Goal: Information Seeking & Learning: Learn about a topic

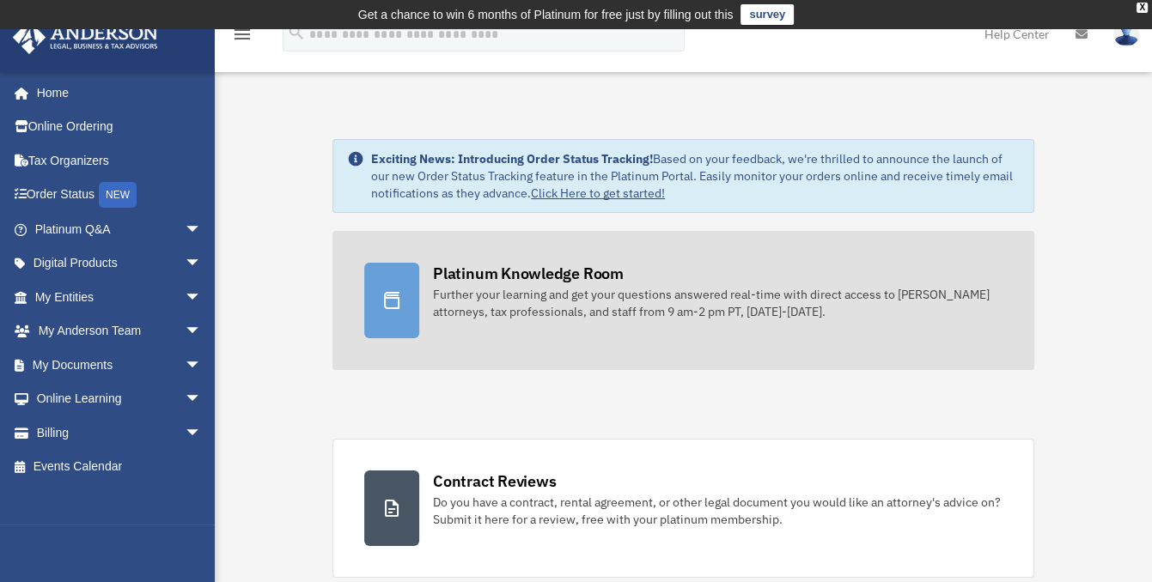
click at [527, 281] on div "Platinum Knowledge Room" at bounding box center [528, 273] width 191 height 21
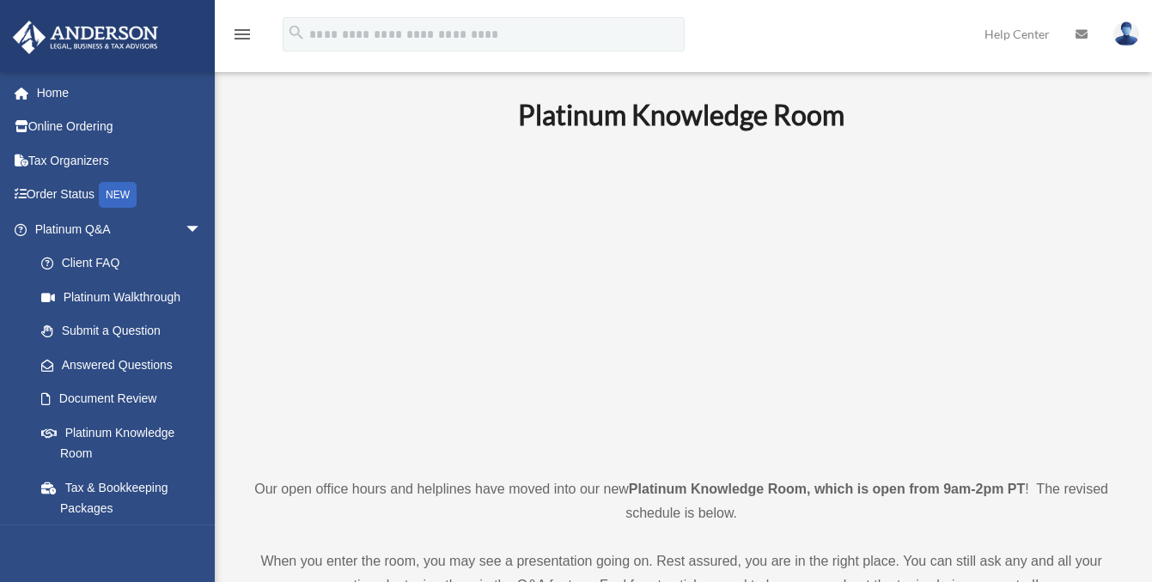
click at [399, 302] on p at bounding box center [681, 304] width 873 height 298
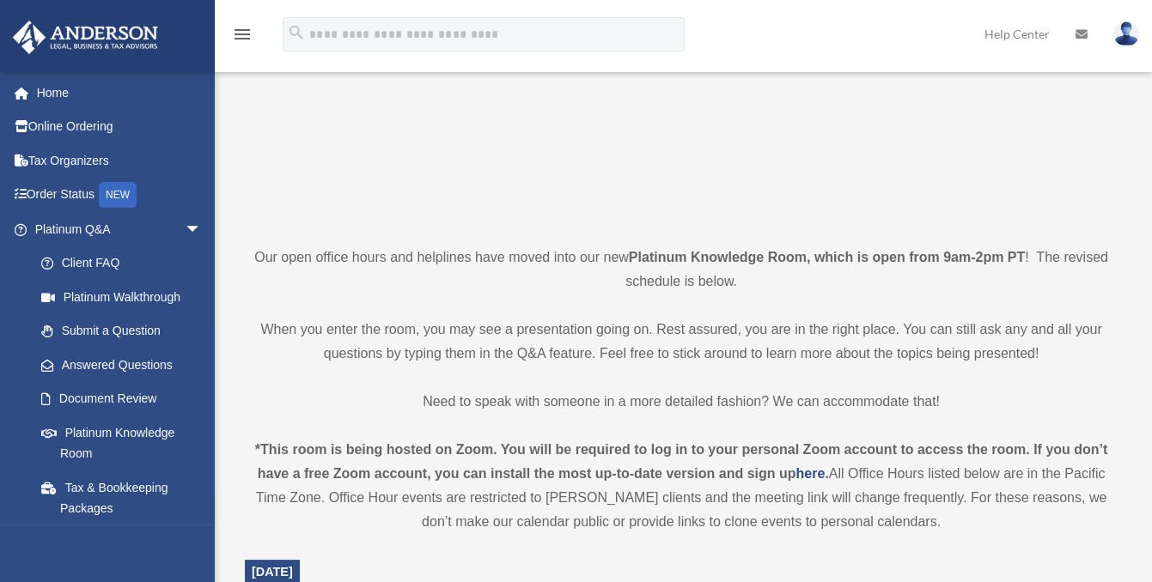
scroll to position [297, 0]
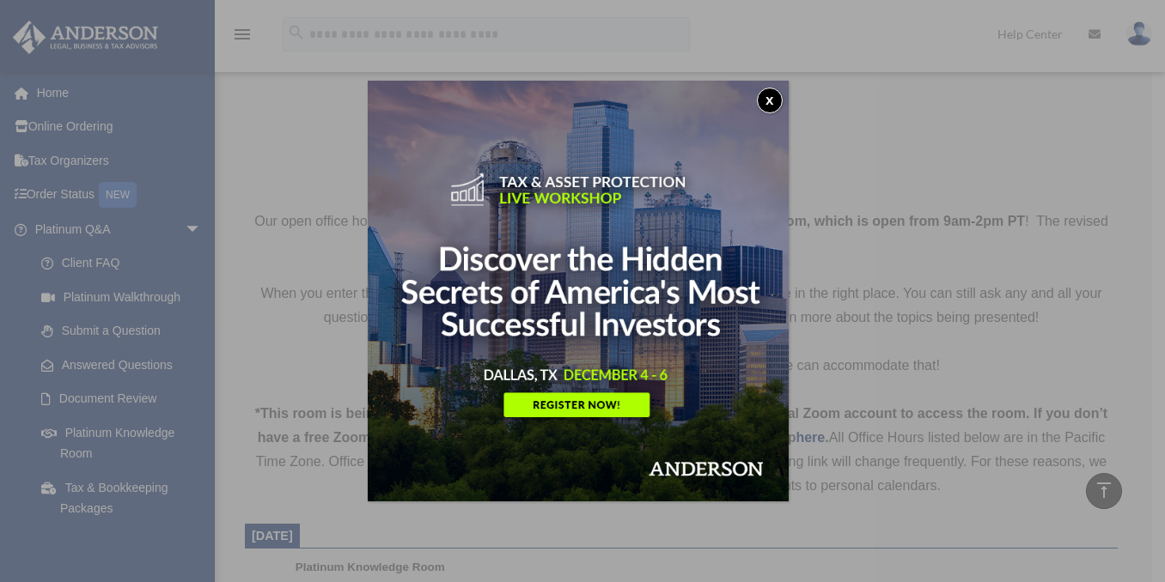
click at [775, 95] on button "x" at bounding box center [770, 101] width 26 height 26
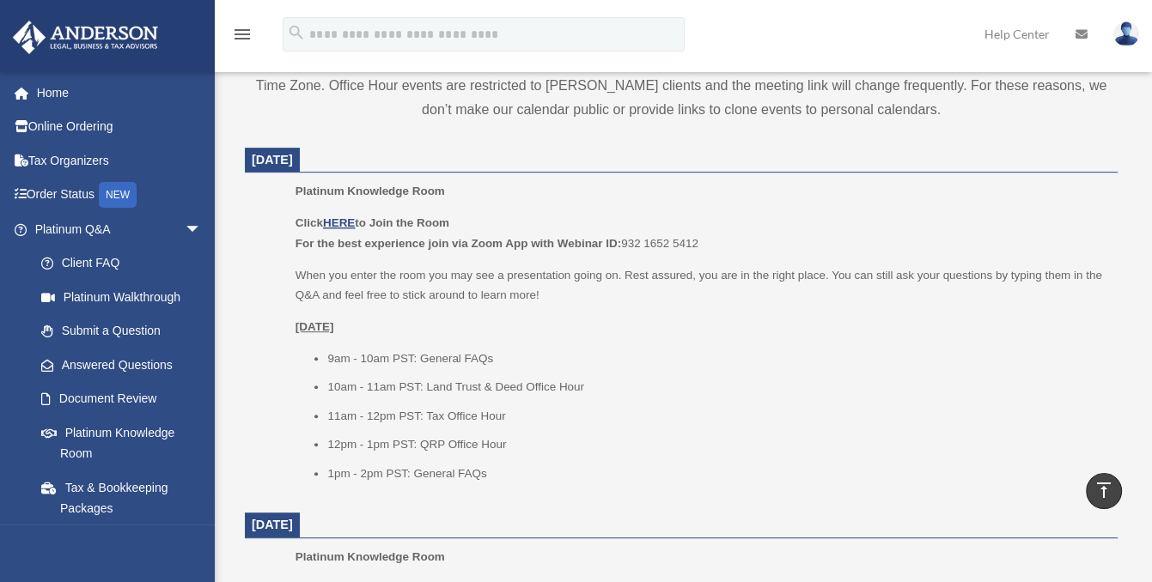
scroll to position [672, 0]
click at [343, 227] on u "HERE" at bounding box center [339, 224] width 32 height 13
